Goal: Check status: Check status

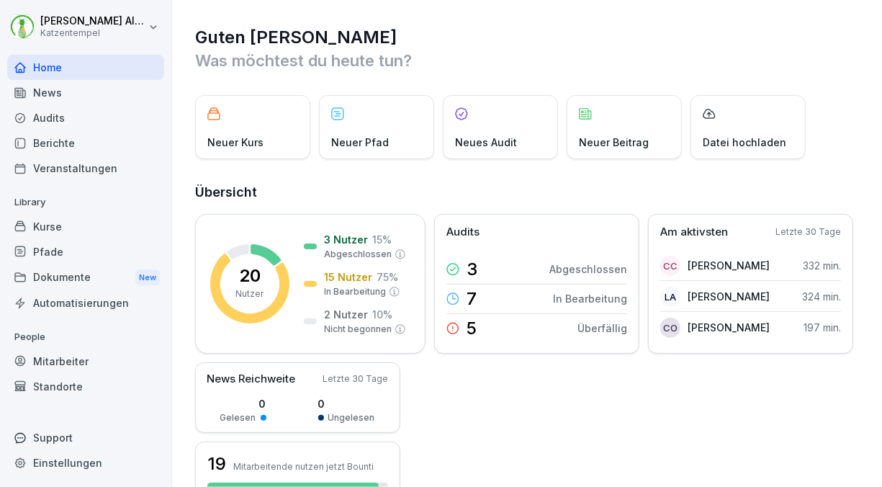
click at [49, 357] on div "Mitarbeiter" at bounding box center [85, 360] width 157 height 25
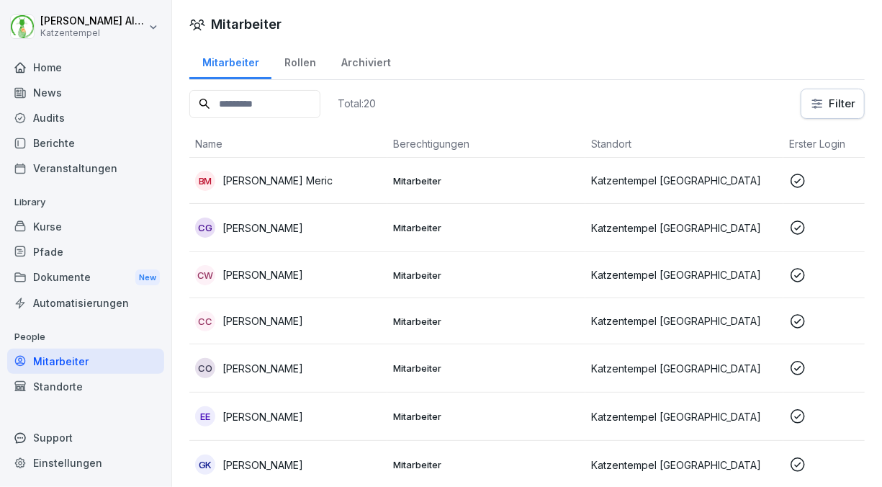
click at [305, 413] on div "EE [PERSON_NAME]" at bounding box center [288, 416] width 186 height 20
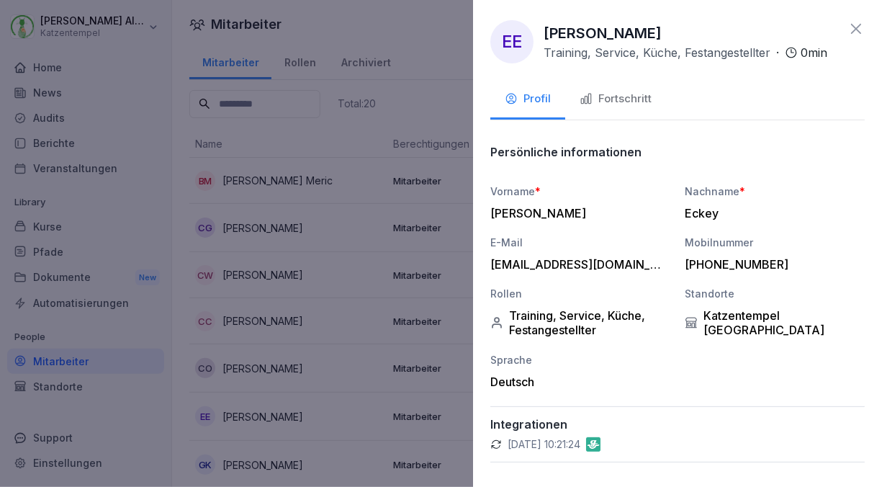
click at [321, 93] on div at bounding box center [441, 243] width 882 height 487
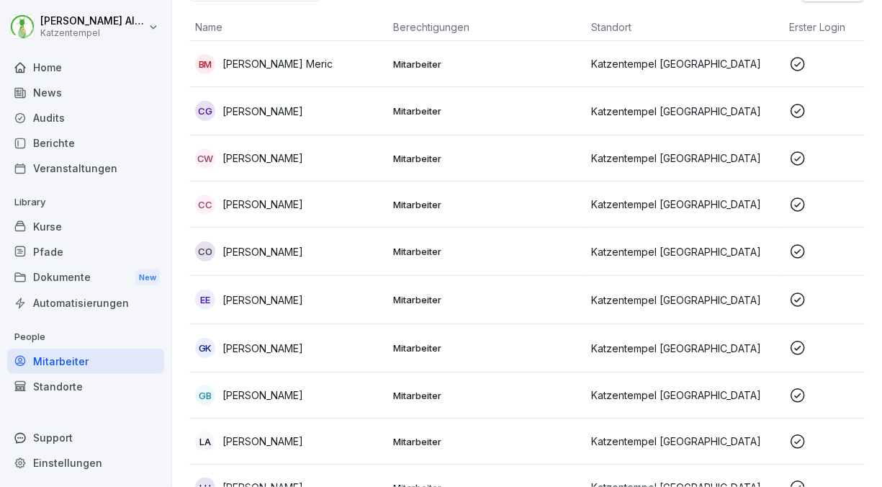
scroll to position [127, 0]
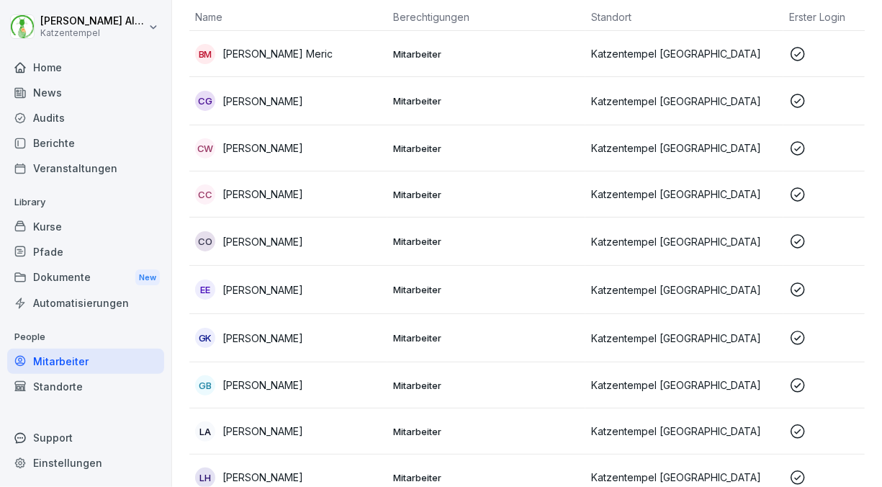
click at [299, 377] on div "GB [PERSON_NAME]" at bounding box center [288, 385] width 186 height 20
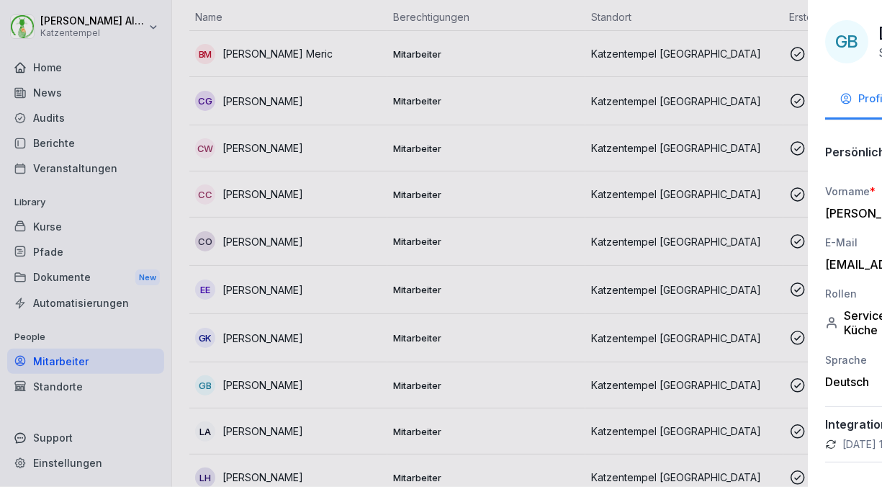
click at [361, 10] on div at bounding box center [441, 243] width 882 height 487
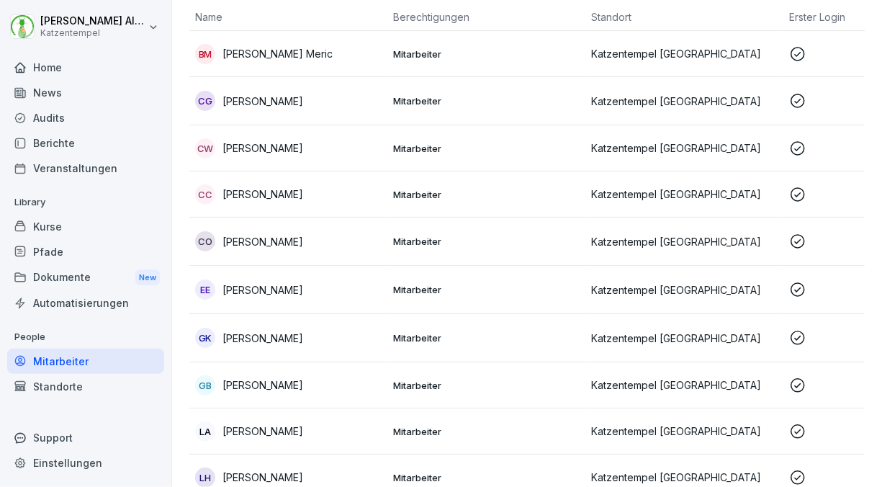
click at [241, 431] on p "[PERSON_NAME]" at bounding box center [262, 430] width 81 height 15
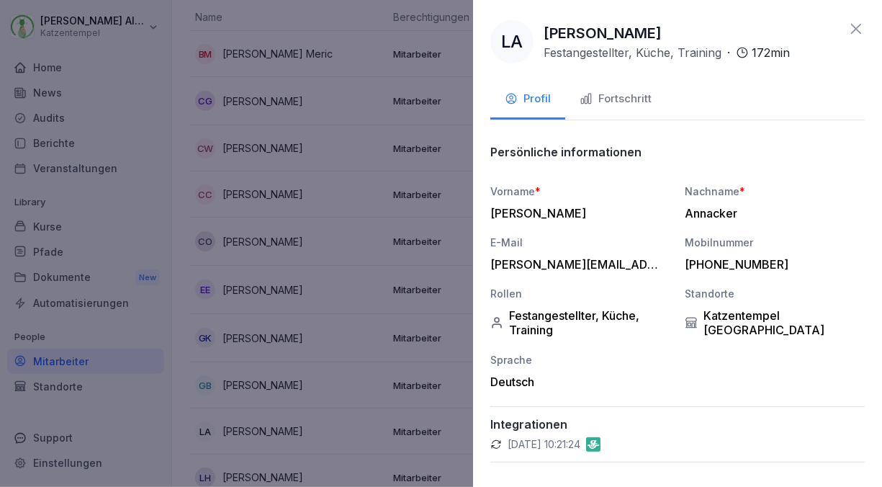
click at [600, 99] on div "Fortschritt" at bounding box center [616, 99] width 72 height 17
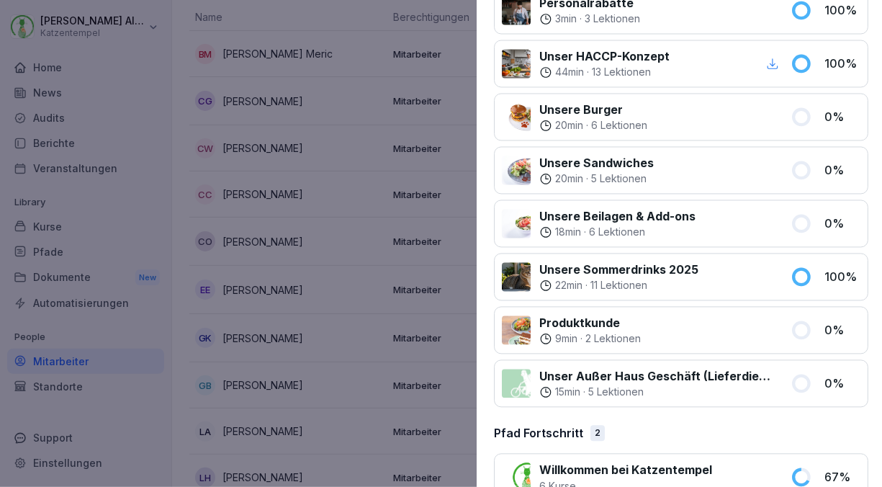
scroll to position [1326, 0]
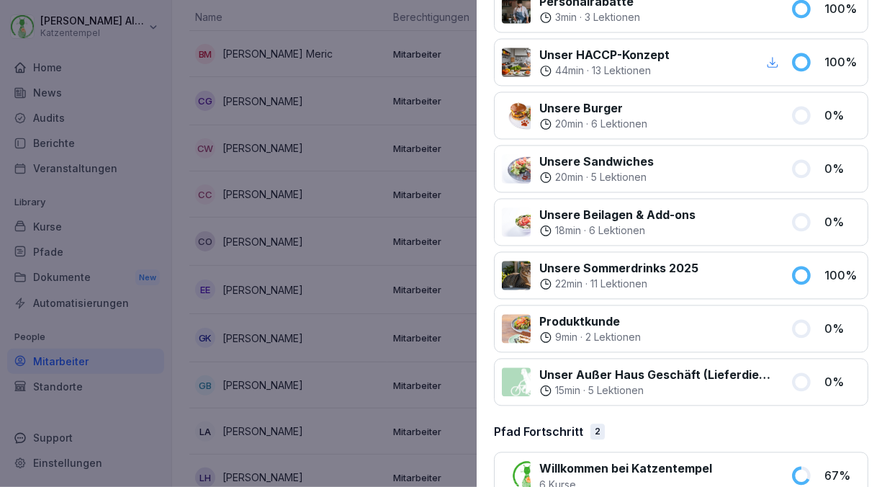
click at [341, 16] on div at bounding box center [441, 243] width 882 height 487
